Goal: Transaction & Acquisition: Purchase product/service

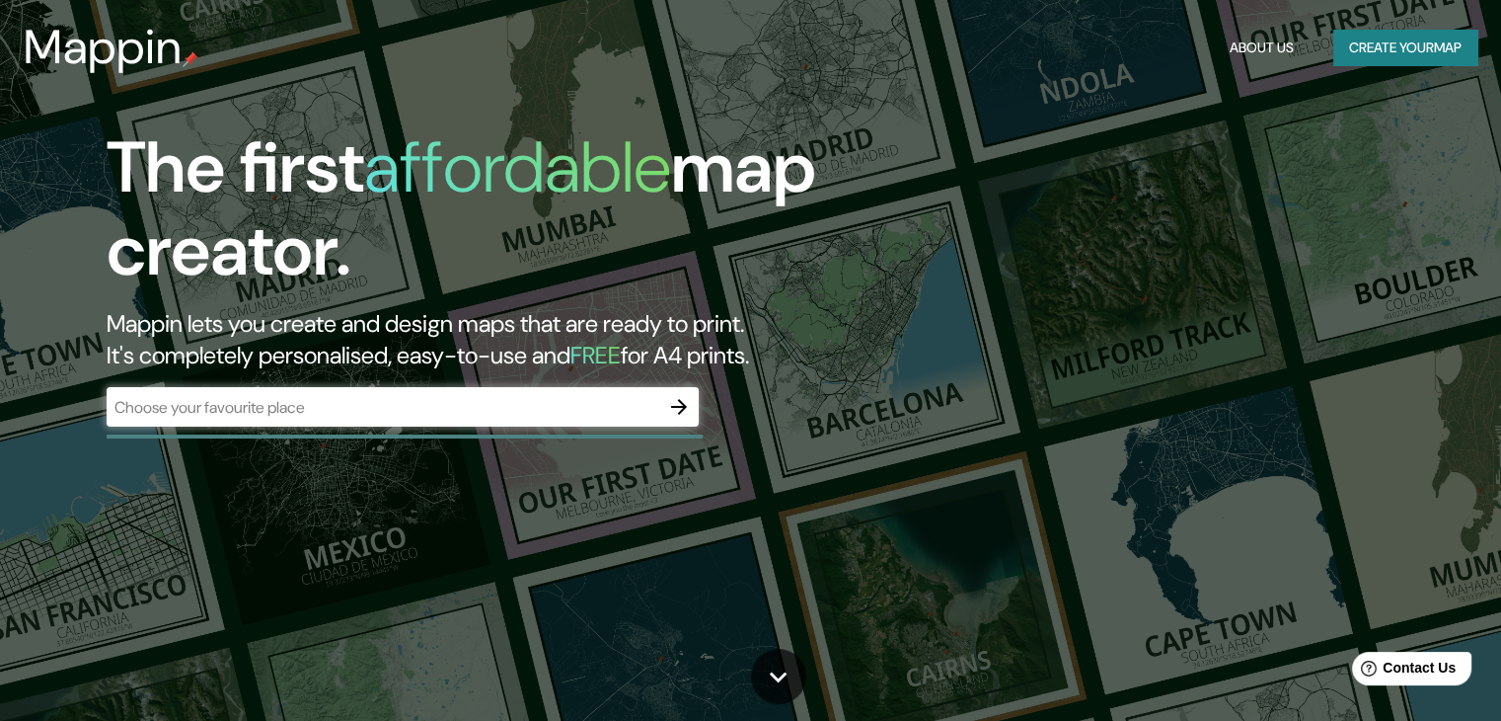
click at [588, 388] on div "​" at bounding box center [403, 406] width 592 height 39
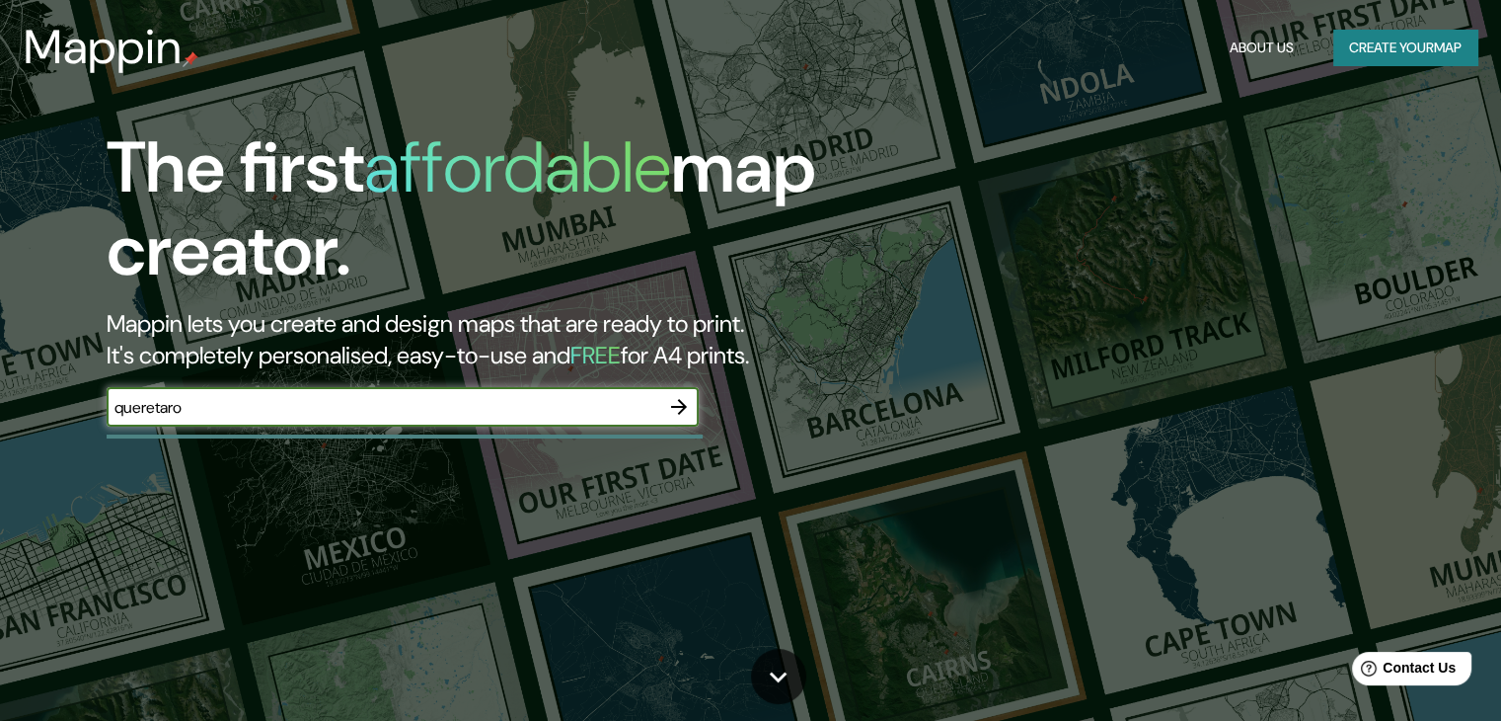
type input "queretaro"
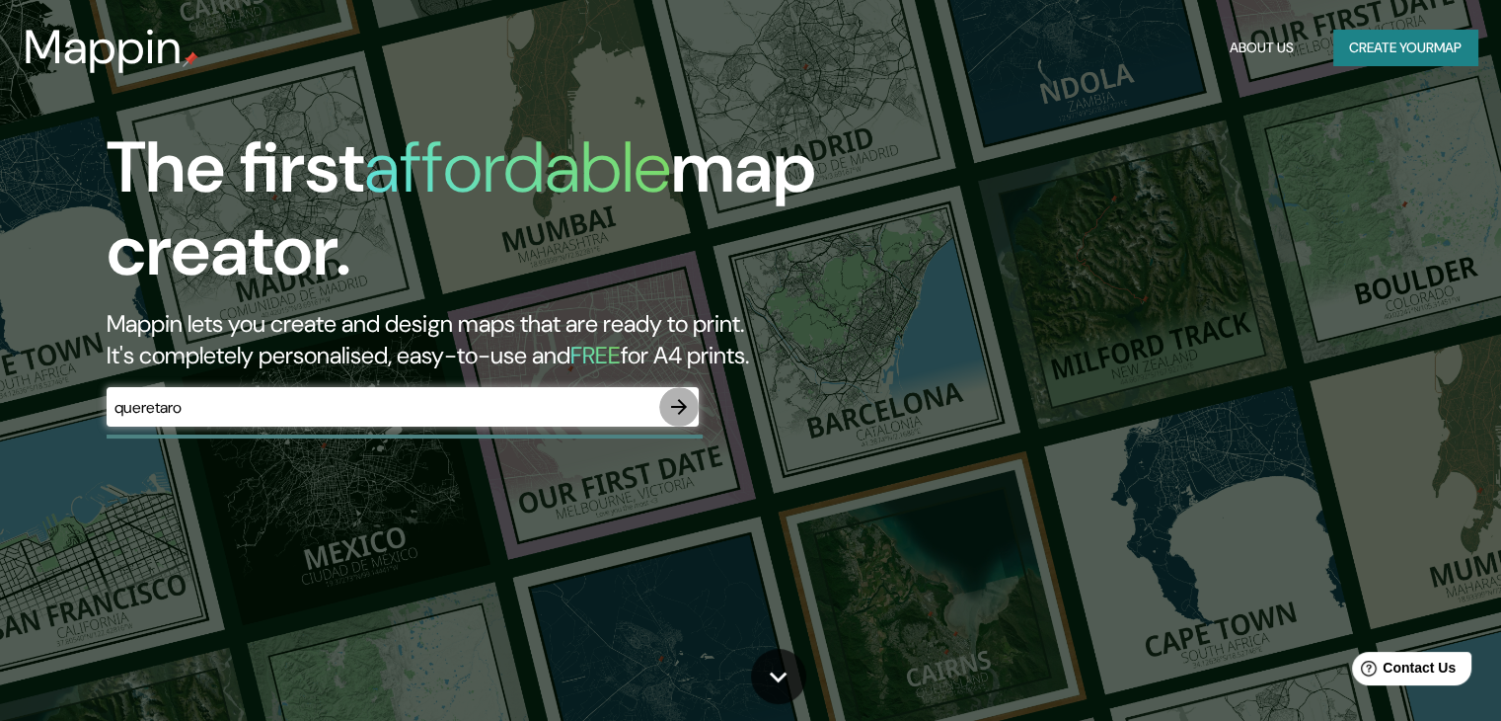
click at [677, 405] on icon "button" at bounding box center [679, 407] width 24 height 24
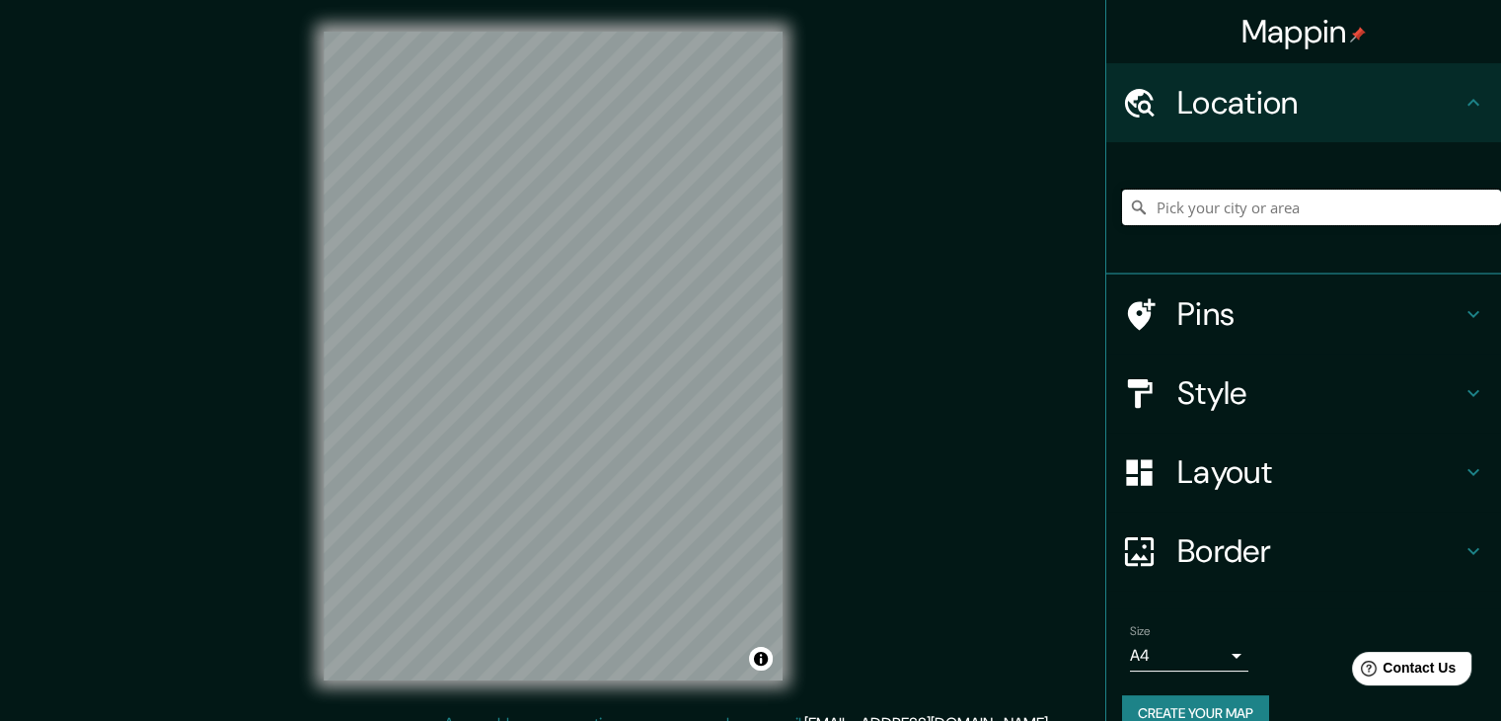
click at [1252, 218] on input "Pick your city or area" at bounding box center [1311, 208] width 379 height 36
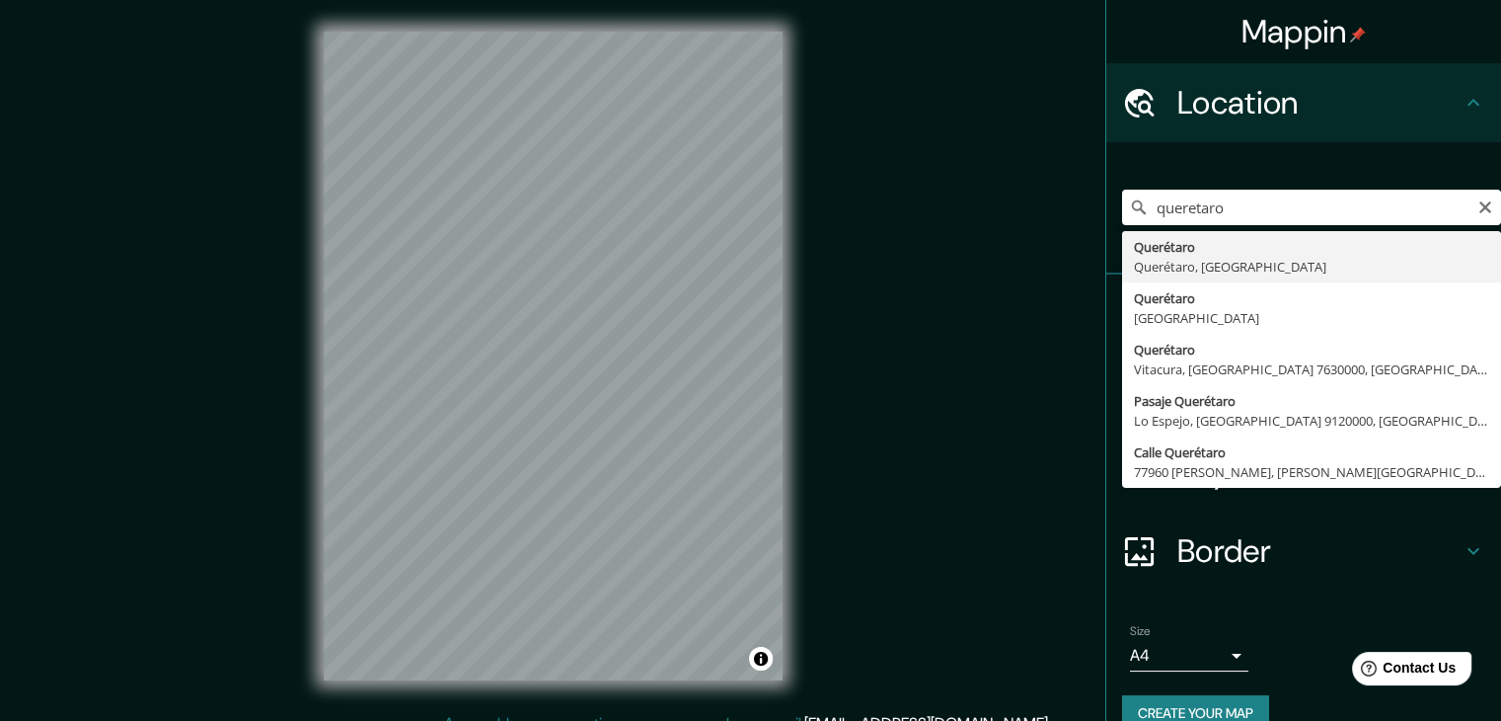
type input "Querétaro, [GEOGRAPHIC_DATA], [GEOGRAPHIC_DATA]"
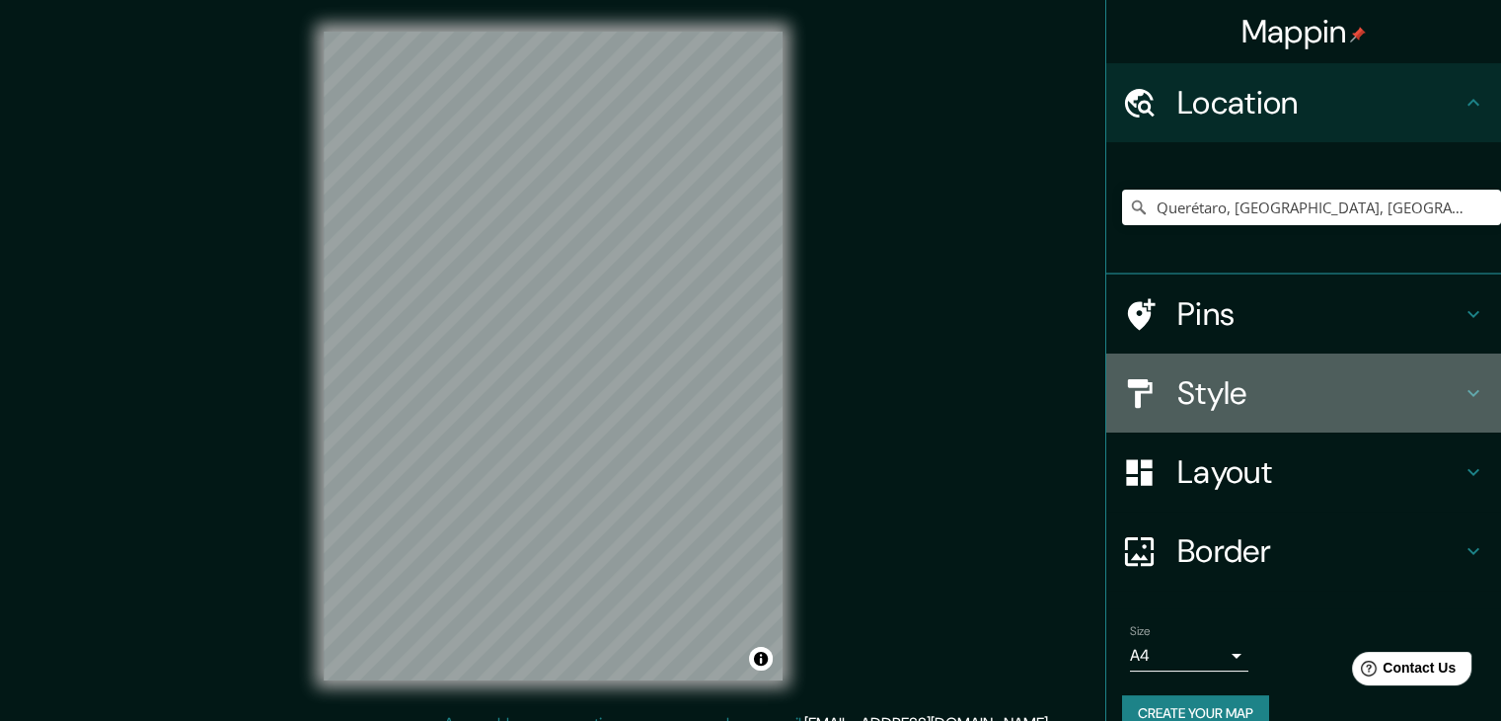
click at [1232, 393] on h4 "Style" at bounding box center [1320, 392] width 284 height 39
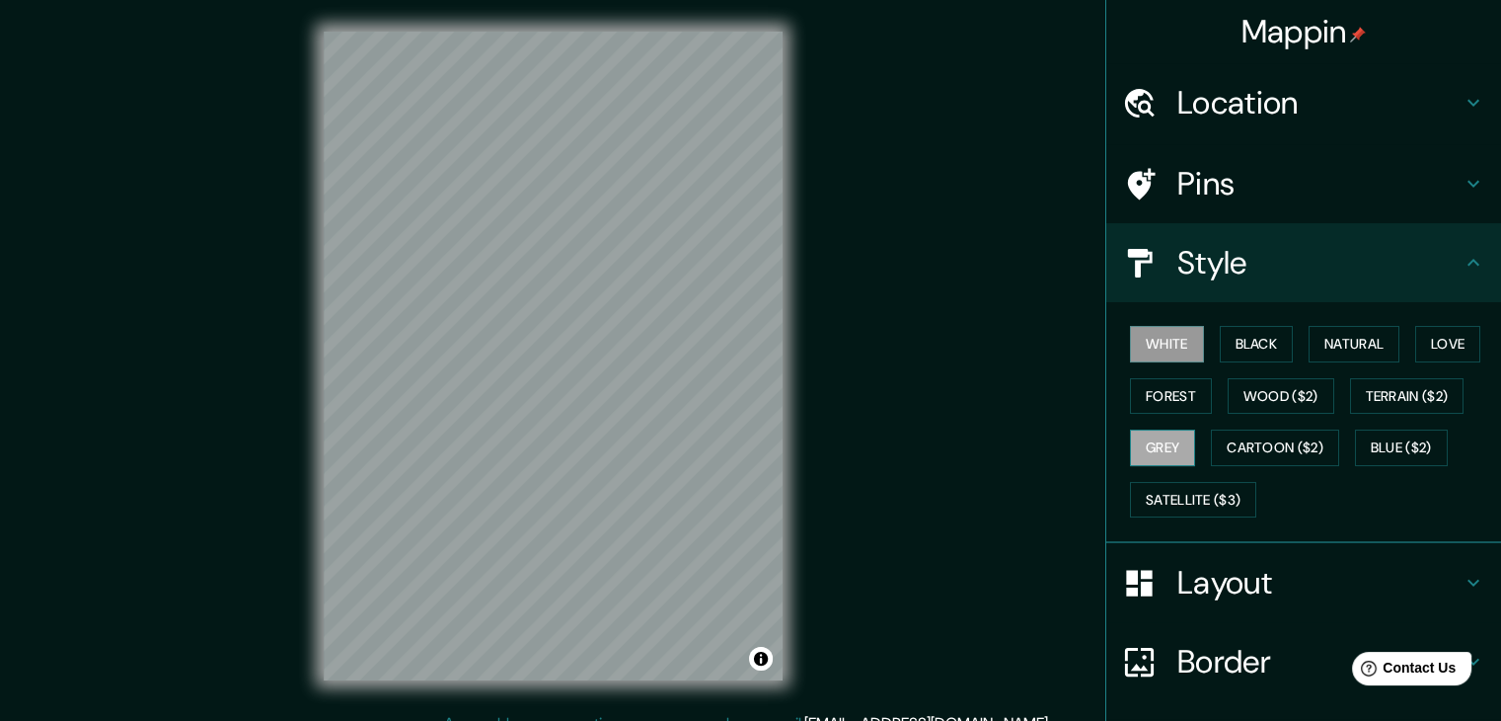
click at [1153, 454] on button "Grey" at bounding box center [1162, 447] width 65 height 37
click at [1180, 342] on button "White" at bounding box center [1167, 344] width 74 height 37
click at [1227, 352] on button "Black" at bounding box center [1257, 344] width 74 height 37
click at [1165, 349] on button "White" at bounding box center [1167, 344] width 74 height 37
